Goal: Task Accomplishment & Management: Use online tool/utility

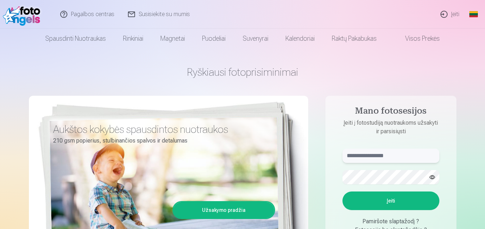
click at [398, 155] on input "text" at bounding box center [391, 155] width 97 height 14
type input "**********"
click at [408, 199] on button "Įeiti" at bounding box center [391, 200] width 97 height 19
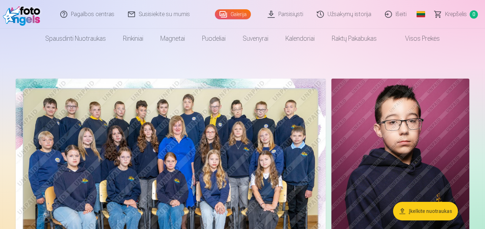
click at [253, 112] on img at bounding box center [171, 181] width 310 height 207
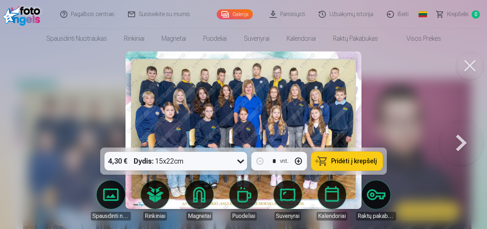
click at [253, 112] on img at bounding box center [244, 129] width 236 height 157
click at [473, 65] on button at bounding box center [470, 65] width 29 height 29
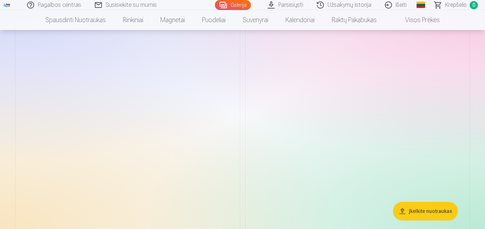
scroll to position [729, 0]
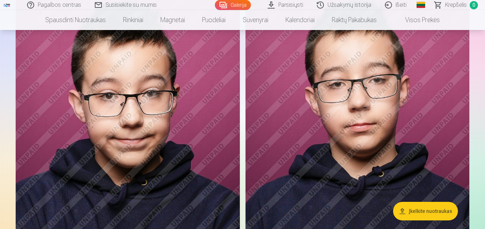
click at [372, 107] on img at bounding box center [358, 155] width 224 height 336
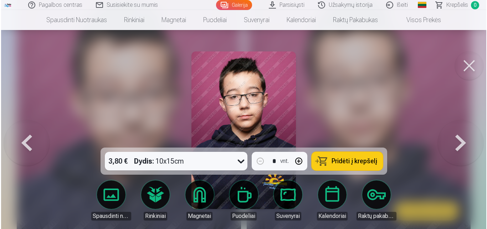
scroll to position [732, 0]
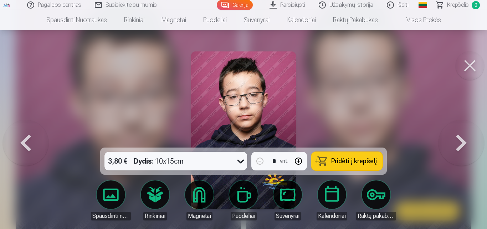
click at [474, 64] on button at bounding box center [470, 65] width 29 height 29
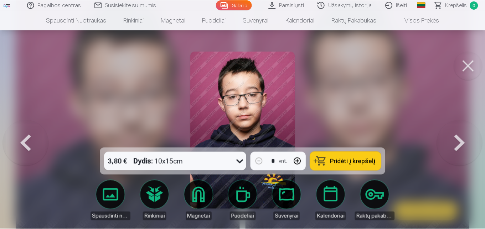
scroll to position [729, 0]
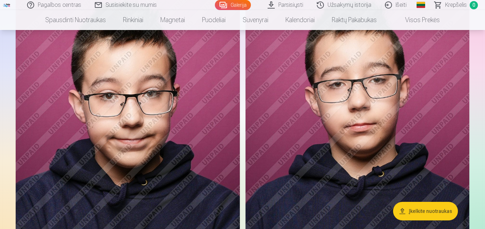
click at [432, 214] on button "Įkelkite nuotraukas" at bounding box center [425, 211] width 65 height 19
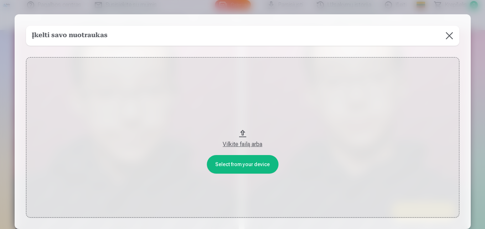
scroll to position [732, 0]
click at [241, 142] on div "Vilkite failą arba" at bounding box center [243, 144] width 419 height 9
click at [447, 34] on button at bounding box center [451, 36] width 20 height 20
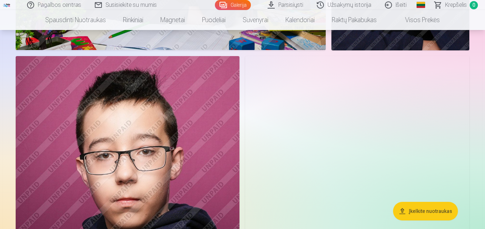
scroll to position [1253, 0]
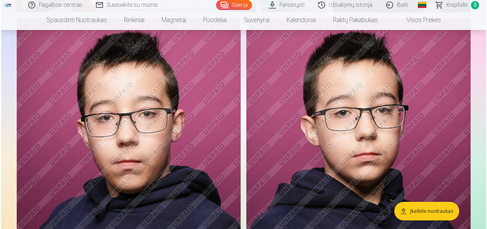
scroll to position [732, 0]
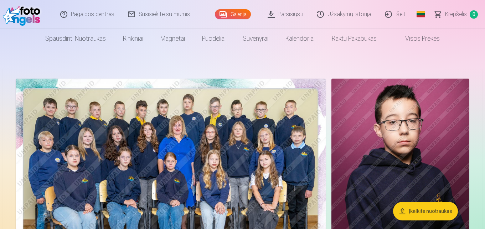
click at [400, 14] on link "Išeiti" at bounding box center [396, 14] width 35 height 29
